Goal: Information Seeking & Learning: Learn about a topic

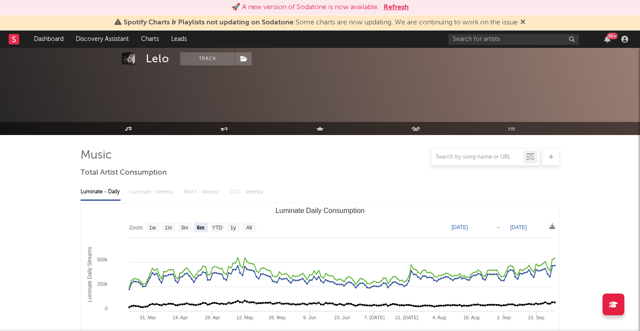
select select "6m"
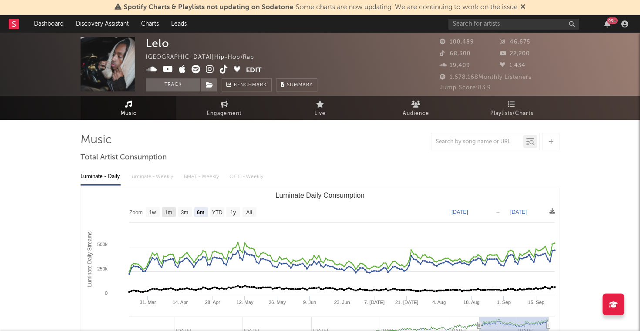
click at [172, 210] on text "1m" at bounding box center [168, 212] width 7 height 6
select select "1m"
type input "[DATE]"
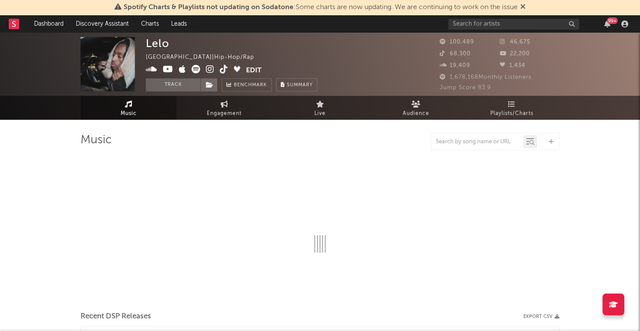
select select "6m"
